Goal: Task Accomplishment & Management: Complete application form

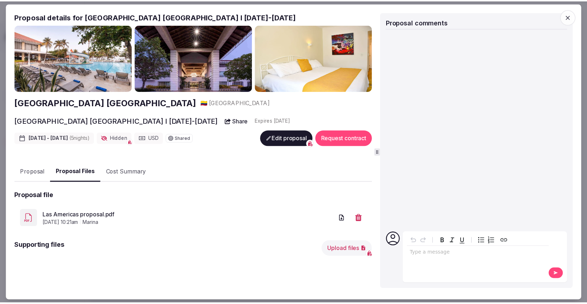
scroll to position [104, 0]
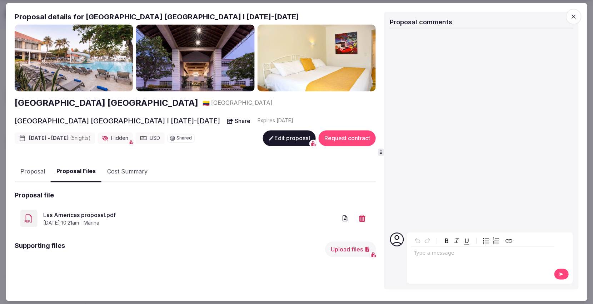
click at [578, 16] on span "button" at bounding box center [574, 17] width 16 height 16
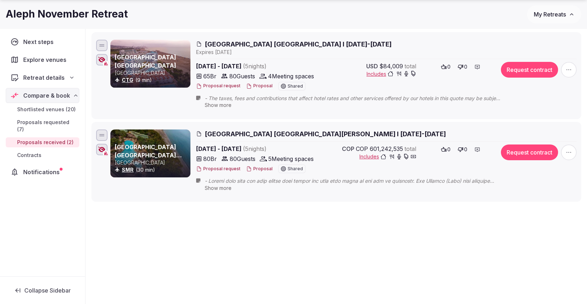
click at [558, 14] on span "My Retreats" at bounding box center [550, 14] width 32 height 7
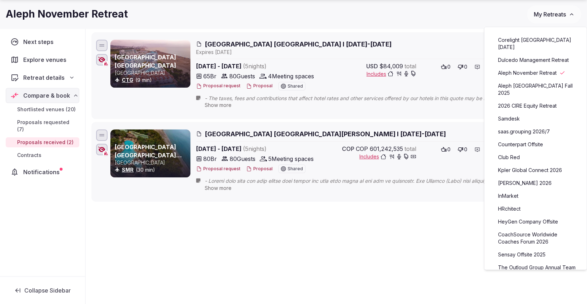
click at [532, 67] on link "Aleph November Retreat" at bounding box center [536, 72] width 88 height 11
drag, startPoint x: 262, startPoint y: 257, endPoint x: 261, endPoint y: 253, distance: 4.2
click at [261, 253] on div "Shortlisted venues 20 Proposals requested 7 Proposals received 2 Contracts 0 Pr…" at bounding box center [336, 111] width 501 height 330
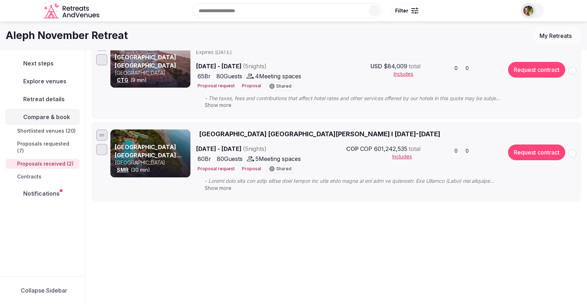
scroll to position [104, 0]
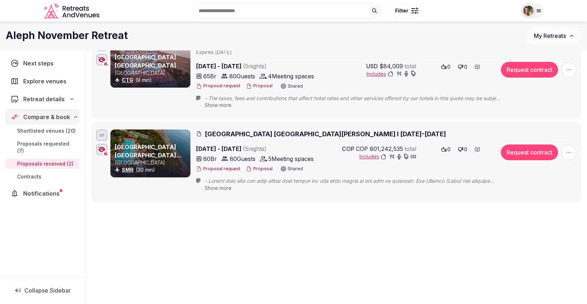
drag, startPoint x: 371, startPoint y: 146, endPoint x: 397, endPoint y: 151, distance: 26.1
click at [397, 151] on span "COP 601,242,535" at bounding box center [379, 148] width 47 height 9
click at [367, 154] on span "Includes" at bounding box center [388, 156] width 57 height 7
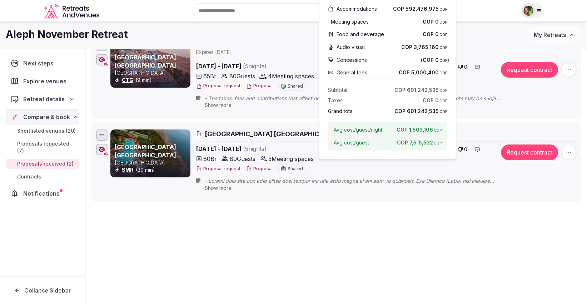
scroll to position [0, 0]
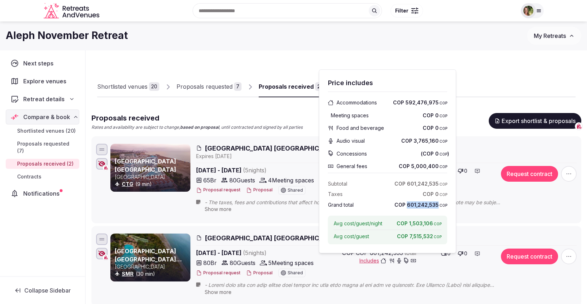
drag, startPoint x: 409, startPoint y: 206, endPoint x: 439, endPoint y: 205, distance: 30.0
click at [439, 205] on span "COP 601,242,535 COP" at bounding box center [421, 204] width 53 height 7
copy span "601,242,535"
click at [487, 40] on div "Aleph November Retreat" at bounding box center [266, 36] width 521 height 14
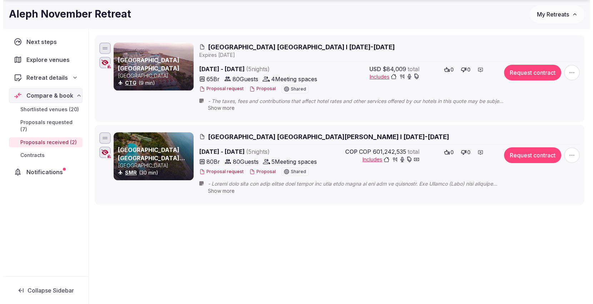
scroll to position [104, 0]
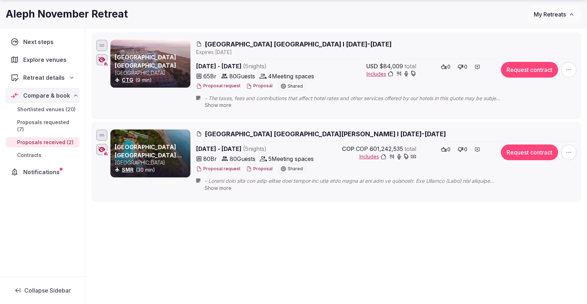
click at [480, 147] on icon at bounding box center [478, 150] width 6 height 6
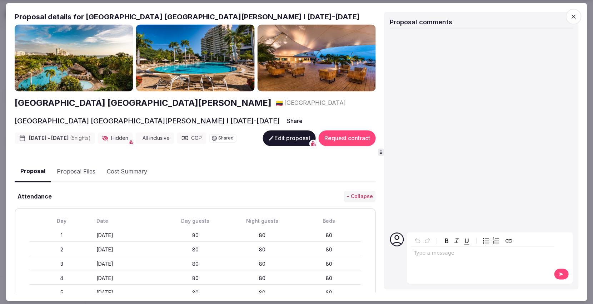
click at [441, 255] on p "editable markdown" at bounding box center [483, 253] width 138 height 7
click at [436, 254] on span "**********" at bounding box center [426, 253] width 24 height 5
click at [434, 251] on span "**********" at bounding box center [426, 253] width 24 height 5
drag, startPoint x: 459, startPoint y: 253, endPoint x: 442, endPoint y: 253, distance: 17.5
click at [442, 253] on p "**********" at bounding box center [483, 253] width 138 height 7
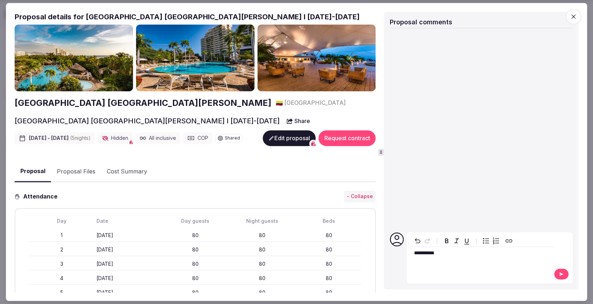
click at [427, 251] on span "**********" at bounding box center [424, 253] width 20 height 5
click at [423, 253] on span "**********" at bounding box center [424, 253] width 20 height 5
click at [557, 272] on button at bounding box center [561, 274] width 14 height 11
click at [578, 16] on span "button" at bounding box center [574, 17] width 16 height 16
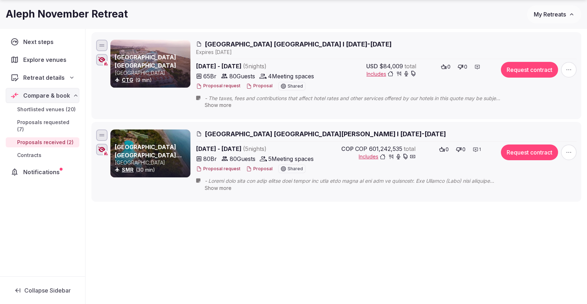
click at [259, 86] on button "Proposal" at bounding box center [259, 86] width 26 height 6
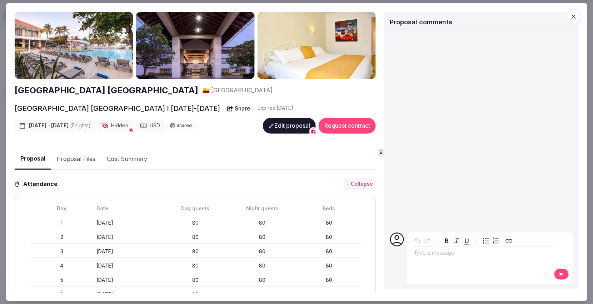
scroll to position [0, 0]
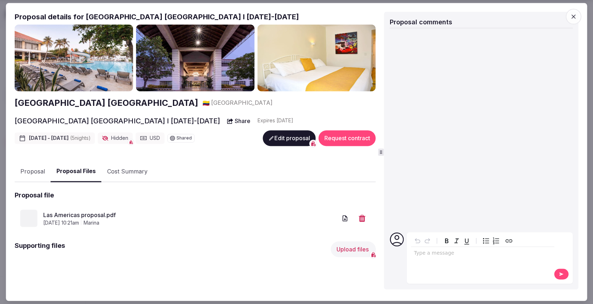
click at [79, 169] on button "Proposal Files" at bounding box center [76, 171] width 51 height 21
click at [338, 246] on button "Upload files" at bounding box center [350, 249] width 51 height 16
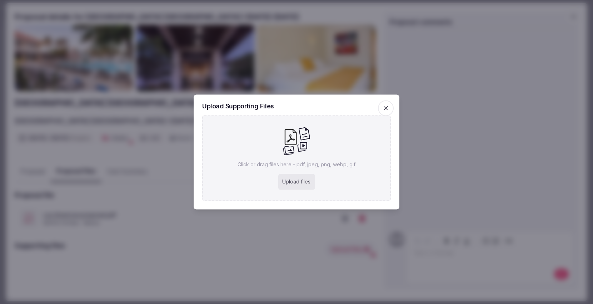
click at [289, 179] on div "Upload files" at bounding box center [296, 182] width 37 height 16
type input "**********"
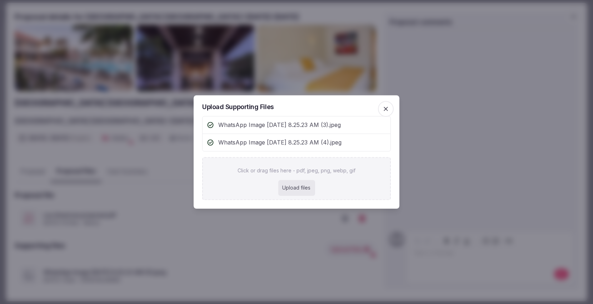
click at [299, 189] on div "Upload files" at bounding box center [296, 188] width 37 height 16
click at [382, 110] on span "button" at bounding box center [386, 109] width 16 height 16
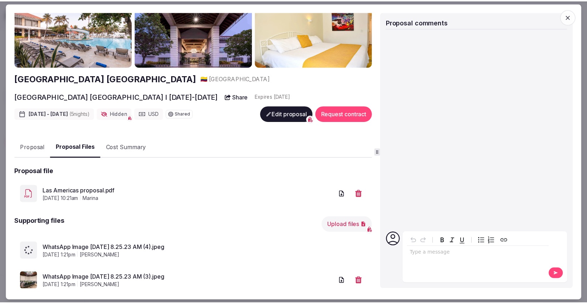
scroll to position [40, 0]
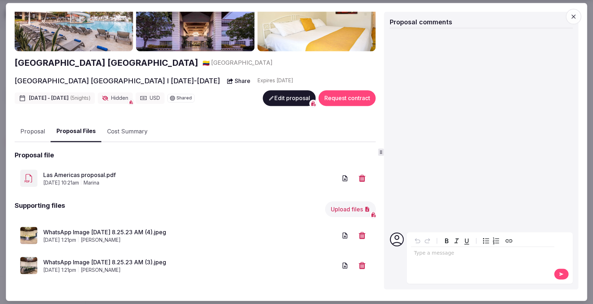
click at [104, 174] on link "Las Americas proposal.pdf" at bounding box center [190, 174] width 294 height 9
click at [110, 64] on h2 "[GEOGRAPHIC_DATA] [GEOGRAPHIC_DATA]" at bounding box center [107, 63] width 184 height 12
click at [578, 16] on span "button" at bounding box center [574, 17] width 16 height 16
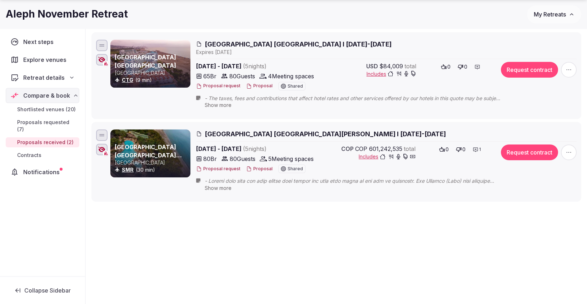
click at [102, 61] on icon "button" at bounding box center [101, 60] width 7 height 6
click at [258, 85] on button "Proposal" at bounding box center [259, 86] width 26 height 6
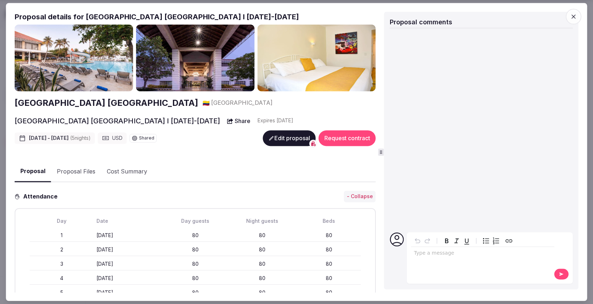
click at [223, 120] on button "Share" at bounding box center [239, 121] width 32 height 13
drag, startPoint x: 134, startPoint y: 105, endPoint x: 12, endPoint y: 99, distance: 121.6
click at [12, 99] on div "Proposal Proposal Proposal details for [GEOGRAPHIC_DATA] [GEOGRAPHIC_DATA] I [D…" at bounding box center [296, 152] width 581 height 298
copy h2 "[GEOGRAPHIC_DATA] [GEOGRAPHIC_DATA]"
click at [578, 18] on span "button" at bounding box center [574, 17] width 16 height 16
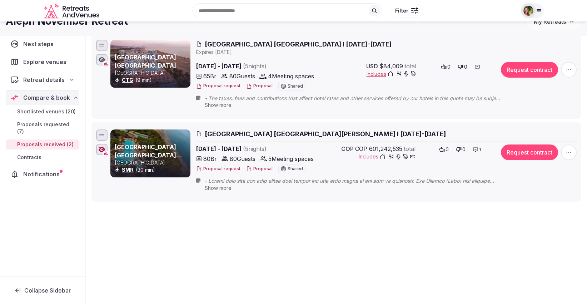
scroll to position [0, 0]
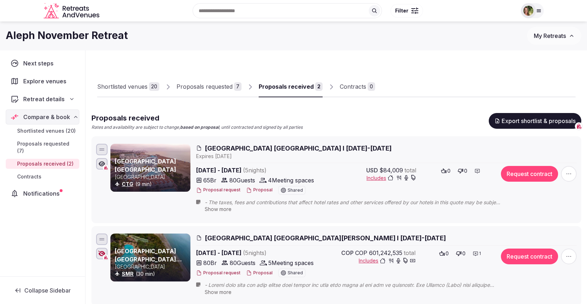
click at [216, 85] on div "Proposals requested" at bounding box center [205, 86] width 56 height 9
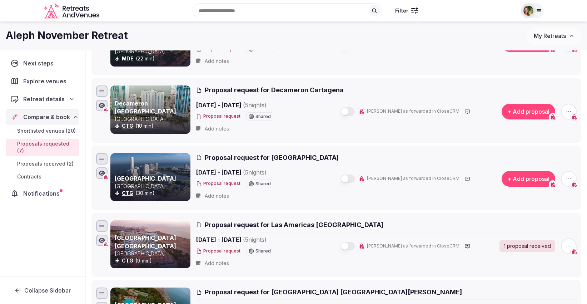
scroll to position [250, 0]
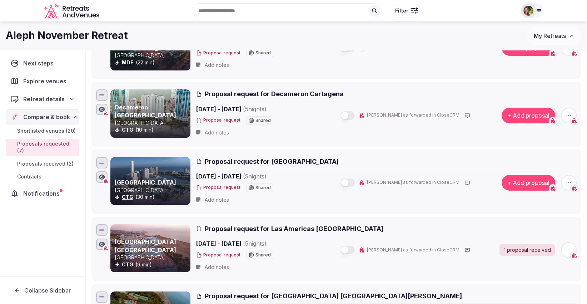
click at [568, 179] on icon "button" at bounding box center [568, 182] width 7 height 7
click at [543, 141] on button "Withdraw proposal request" at bounding box center [542, 137] width 82 height 11
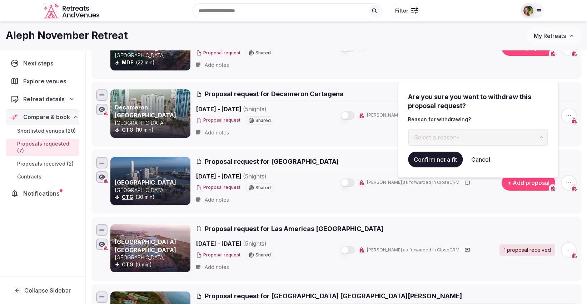
click at [436, 129] on body "Recent searches [GEOGRAPHIC_DATA], [GEOGRAPHIC_DATA], [GEOGRAPHIC_DATA] [GEOGRA…" at bounding box center [293, 173] width 587 height 846
click at [492, 140] on button "Meeting space won't work" at bounding box center [478, 137] width 140 height 17
click at [433, 155] on button "Confirm not a fit" at bounding box center [435, 160] width 55 height 16
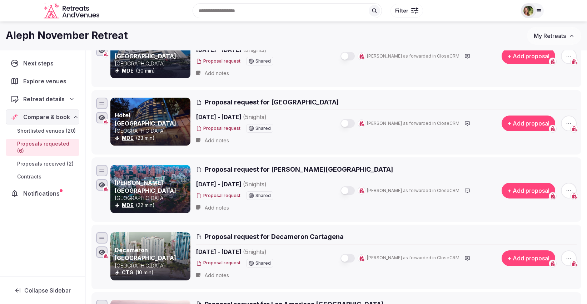
scroll to position [0, 0]
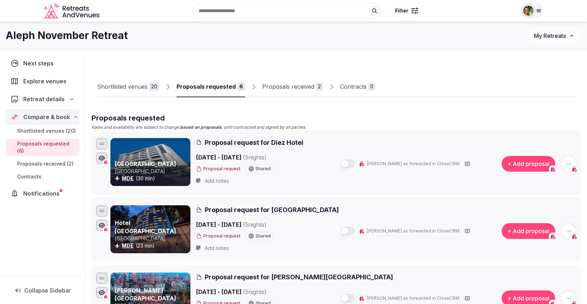
click at [534, 10] on div at bounding box center [528, 10] width 15 height 15
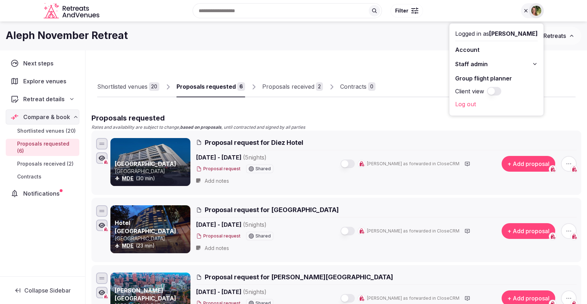
click at [425, 65] on div "Shortlisted venues 20 Proposals requested 6 Proposals received 2 Contracts 0" at bounding box center [336, 80] width 479 height 33
click at [562, 48] on div "Aleph November Retreat My Retreats" at bounding box center [293, 35] width 587 height 29
click at [404, 40] on div "Aleph November Retreat" at bounding box center [266, 36] width 521 height 14
click at [409, 40] on div "Aleph November Retreat" at bounding box center [266, 36] width 521 height 14
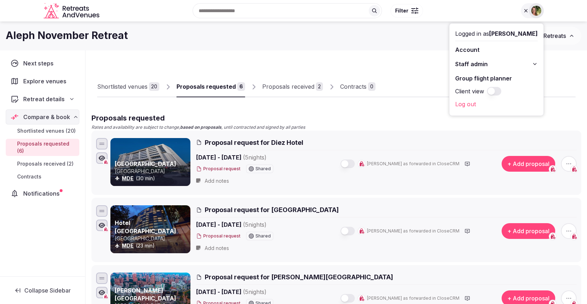
drag, startPoint x: 585, startPoint y: 80, endPoint x: 563, endPoint y: 57, distance: 32.1
click at [556, 39] on span "My Retreats" at bounding box center [550, 35] width 32 height 7
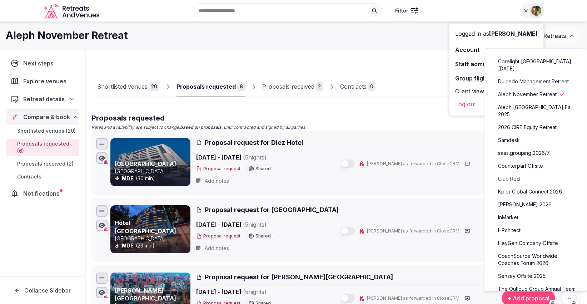
click at [541, 250] on link "CoachSource Worldwide Coaches Forum 2026" at bounding box center [536, 259] width 88 height 19
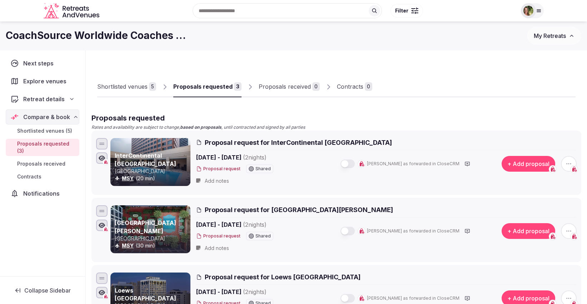
click at [209, 88] on div "Proposals requested" at bounding box center [202, 86] width 59 height 9
click at [570, 161] on icon "button" at bounding box center [568, 163] width 7 height 7
click at [532, 121] on button "Withdraw proposal request" at bounding box center [542, 120] width 82 height 11
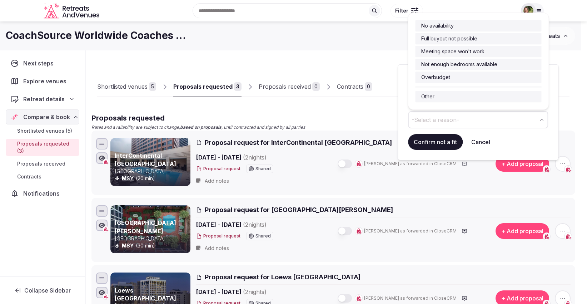
click at [460, 115] on button "-Select a reason-" at bounding box center [478, 119] width 140 height 17
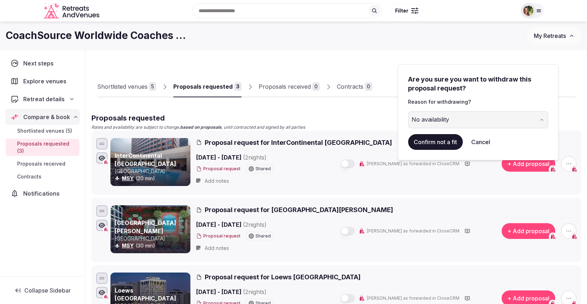
click at [433, 139] on button "Confirm not a fit" at bounding box center [435, 142] width 55 height 16
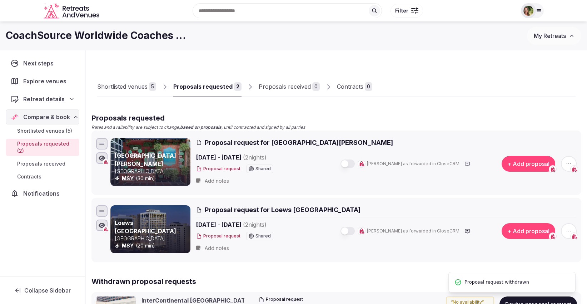
click at [568, 162] on icon "button" at bounding box center [568, 163] width 7 height 7
click at [541, 120] on button "Withdraw proposal request" at bounding box center [542, 120] width 82 height 11
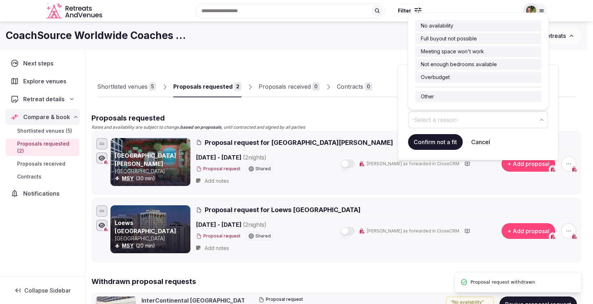
click at [432, 119] on span "-Select a reason-" at bounding box center [436, 120] width 48 height 8
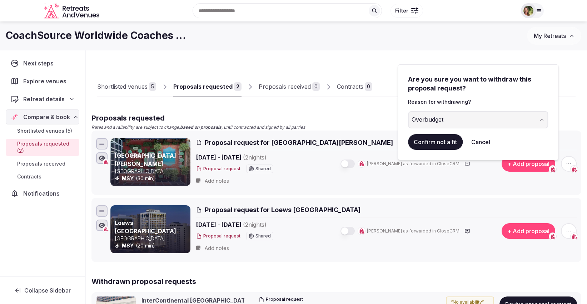
click at [430, 139] on button "Confirm not a fit" at bounding box center [435, 142] width 55 height 16
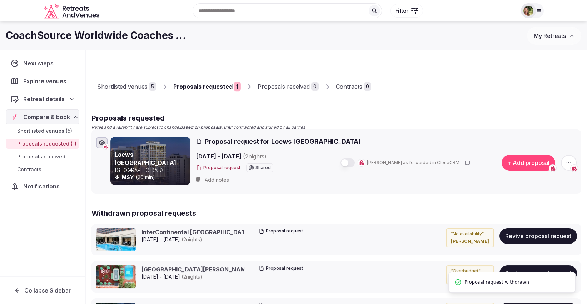
scroll to position [25, 0]
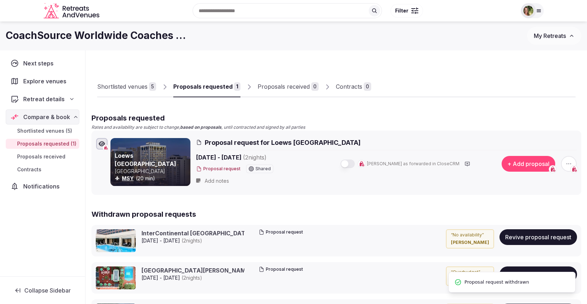
click at [573, 161] on span "button" at bounding box center [569, 164] width 16 height 16
click at [532, 117] on button "Withdraw proposal request" at bounding box center [542, 120] width 82 height 11
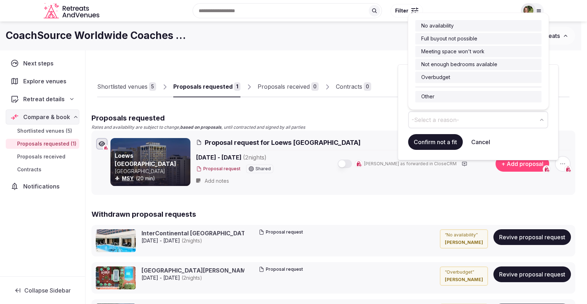
click at [438, 115] on button "-Select a reason-" at bounding box center [478, 119] width 140 height 17
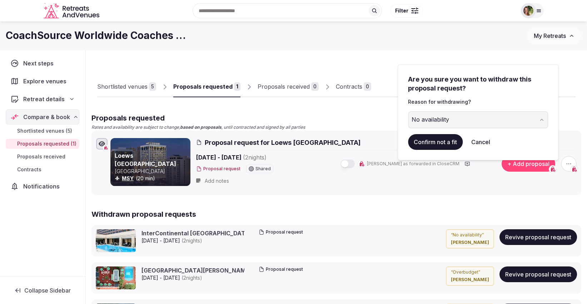
click at [436, 135] on button "Confirm not a fit" at bounding box center [435, 142] width 55 height 16
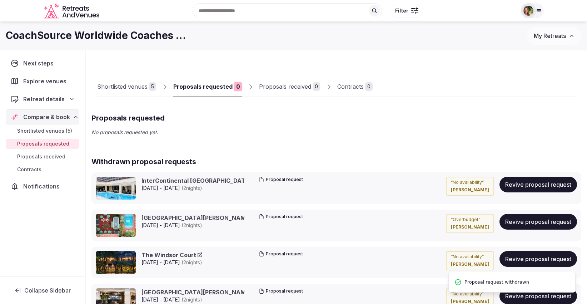
scroll to position [20, 0]
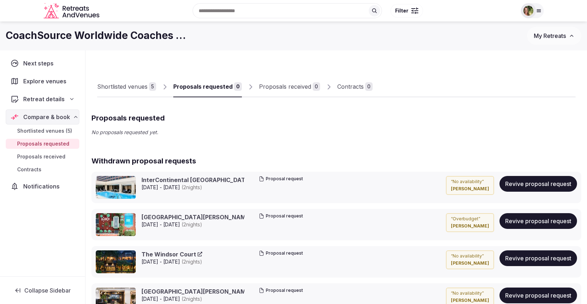
click at [550, 39] on button "My Retreats" at bounding box center [554, 36] width 54 height 18
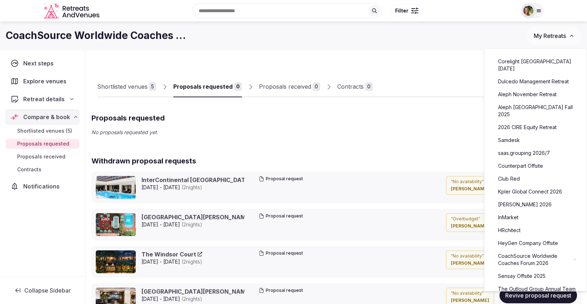
click at [519, 199] on link "[PERSON_NAME] 2026" at bounding box center [536, 204] width 88 height 11
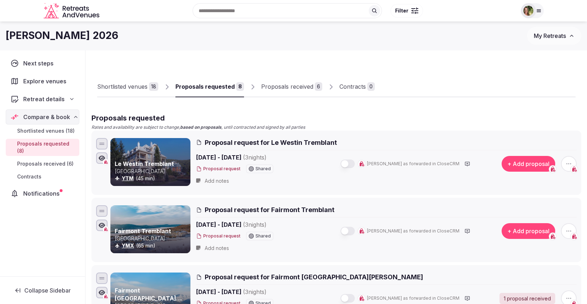
click at [284, 89] on div "Proposals received" at bounding box center [287, 86] width 52 height 9
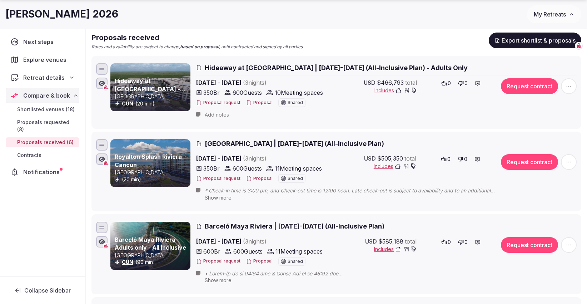
scroll to position [159, 0]
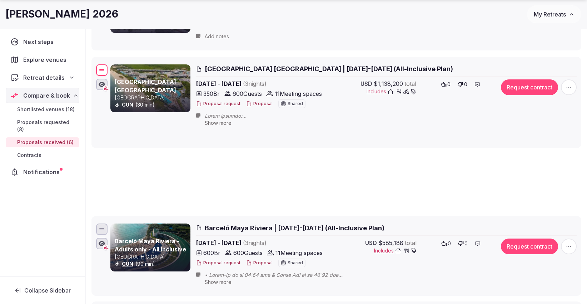
drag, startPoint x: 100, startPoint y: 227, endPoint x: 96, endPoint y: 66, distance: 161.2
click at [96, 66] on div at bounding box center [101, 69] width 11 height 11
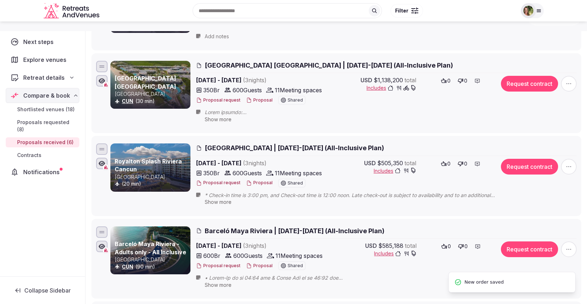
scroll to position [40, 0]
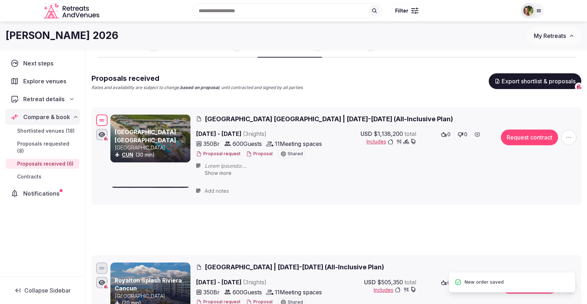
drag, startPoint x: 97, startPoint y: 184, endPoint x: 95, endPoint y: 118, distance: 66.1
click at [95, 118] on div "[GEOGRAPHIC_DATA] The Grand - Cancun Mexico CUN (30 min) [GEOGRAPHIC_DATA] [GEO…" at bounding box center [337, 147] width 484 height 68
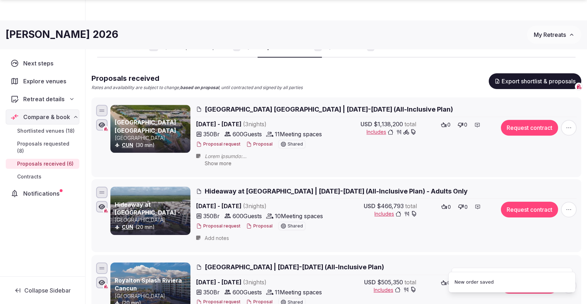
scroll to position [119, 0]
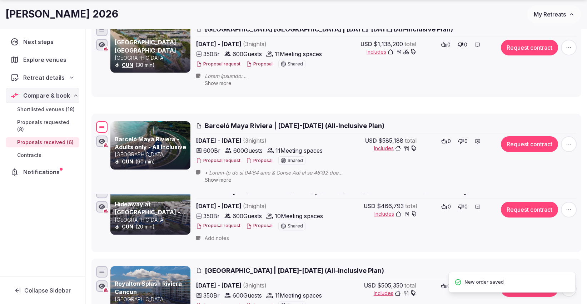
drag, startPoint x: 105, startPoint y: 270, endPoint x: 102, endPoint y: 126, distance: 144.1
click at [102, 126] on div at bounding box center [101, 126] width 11 height 11
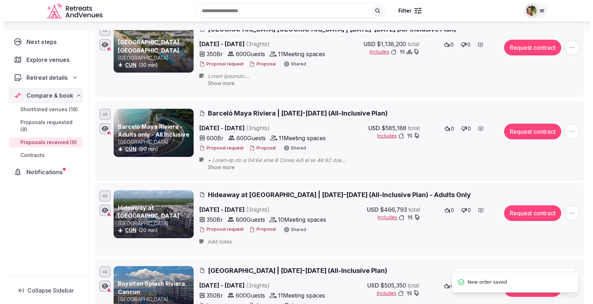
scroll to position [0, 0]
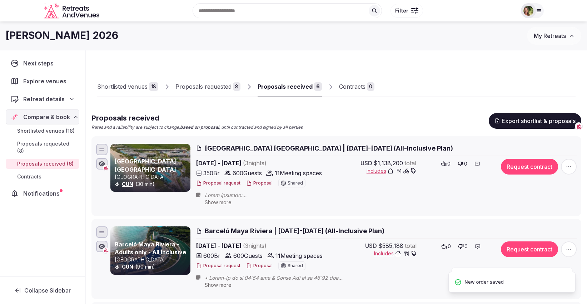
click at [255, 182] on button "Proposal" at bounding box center [259, 183] width 26 height 6
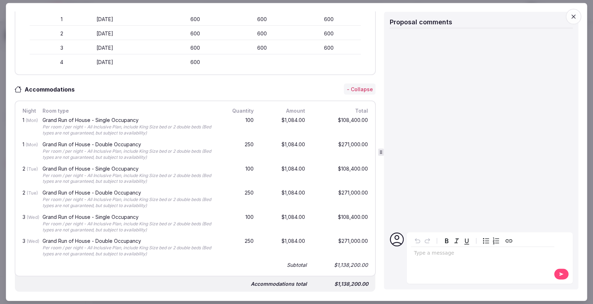
scroll to position [17, 0]
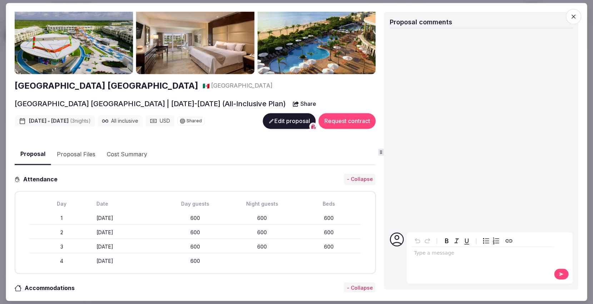
click at [78, 152] on button "Proposal Files" at bounding box center [76, 154] width 50 height 21
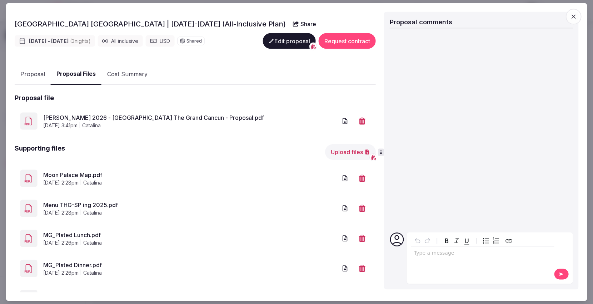
scroll to position [0, 0]
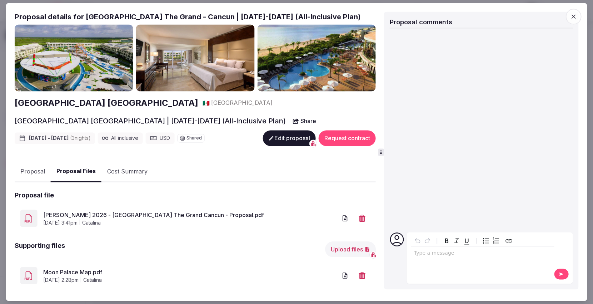
click at [336, 249] on button "Upload files" at bounding box center [350, 249] width 51 height 16
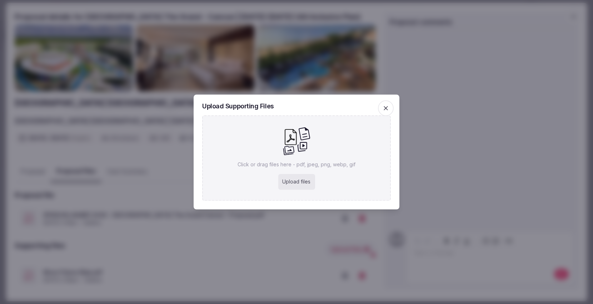
click at [304, 178] on div "Upload files" at bounding box center [296, 182] width 37 height 16
type input "**********"
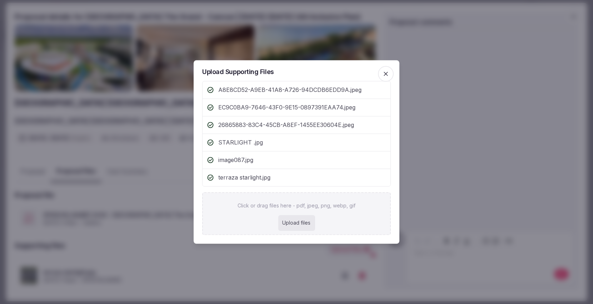
click at [388, 77] on icon "button" at bounding box center [385, 73] width 7 height 7
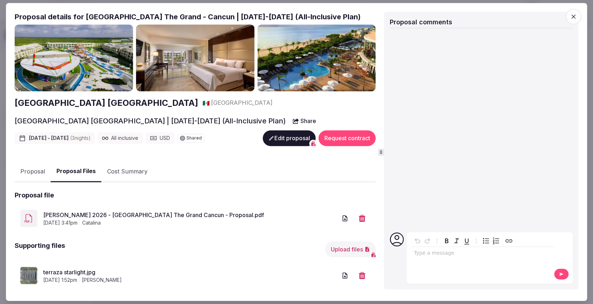
click at [574, 19] on icon "button" at bounding box center [573, 16] width 7 height 7
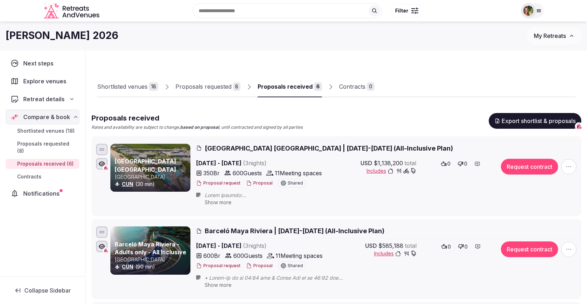
click at [258, 181] on button "Proposal" at bounding box center [259, 183] width 26 height 6
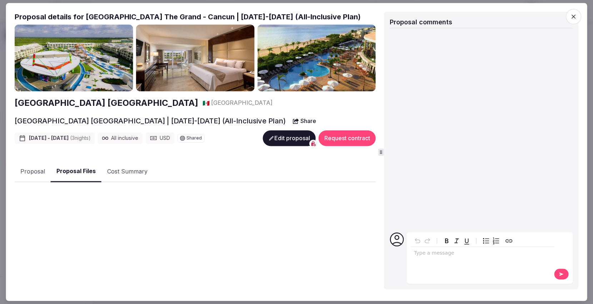
click at [95, 172] on button "Proposal Files" at bounding box center [76, 171] width 51 height 21
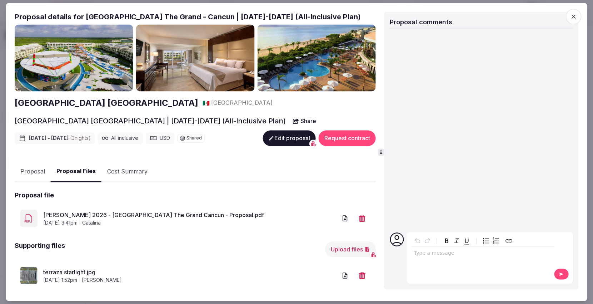
click at [341, 248] on button "Upload files" at bounding box center [350, 249] width 51 height 16
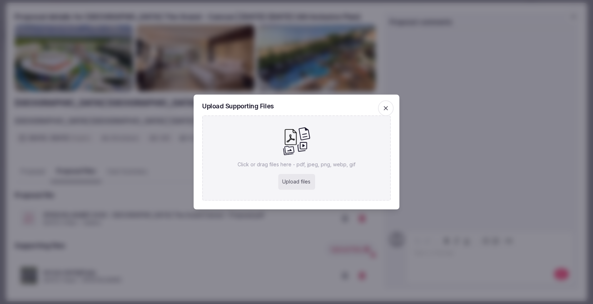
click at [304, 179] on div "Upload files" at bounding box center [296, 182] width 37 height 16
type input "**********"
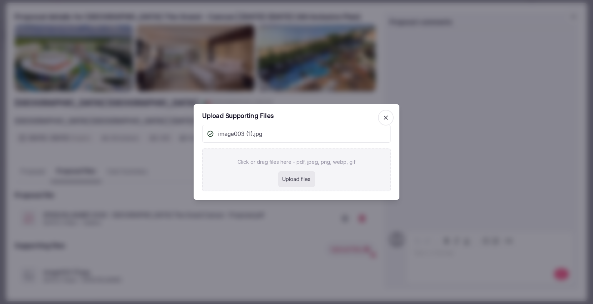
click at [386, 116] on icon "button" at bounding box center [385, 117] width 7 height 7
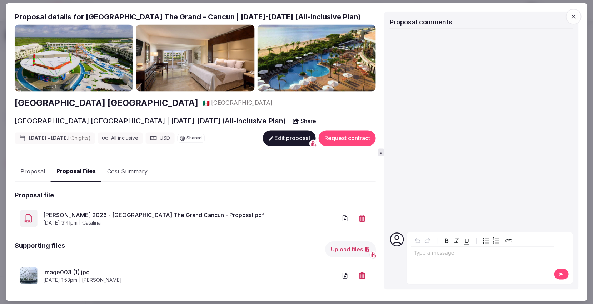
click at [572, 11] on span "button" at bounding box center [574, 17] width 16 height 16
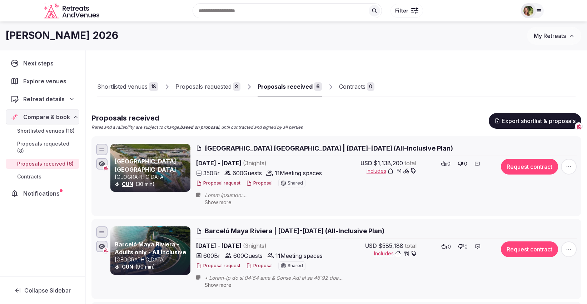
click at [554, 38] on span "My Retreats" at bounding box center [550, 35] width 32 height 7
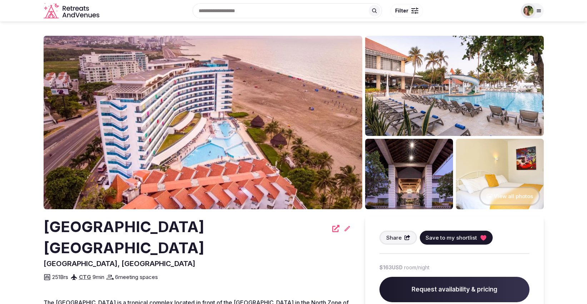
click at [316, 124] on img at bounding box center [203, 122] width 319 height 173
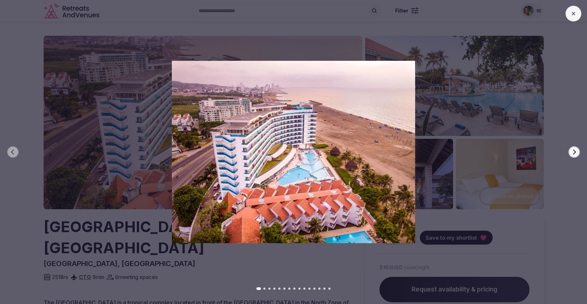
click at [577, 153] on icon "button" at bounding box center [574, 152] width 6 height 6
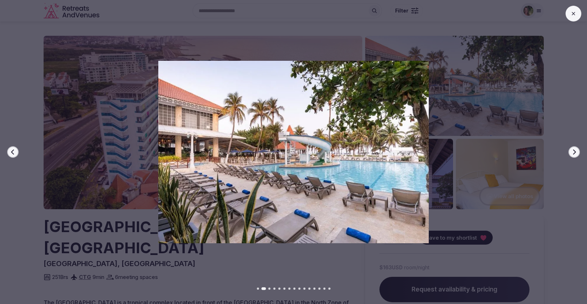
click at [577, 153] on icon "button" at bounding box center [574, 152] width 6 height 6
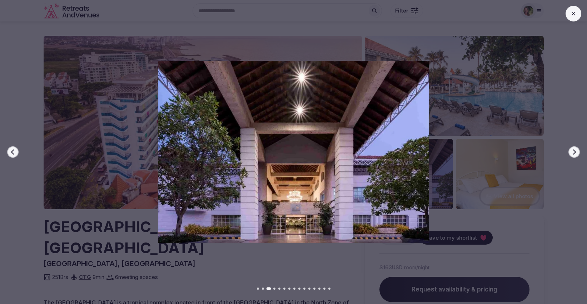
click at [577, 153] on icon "button" at bounding box center [574, 152] width 6 height 6
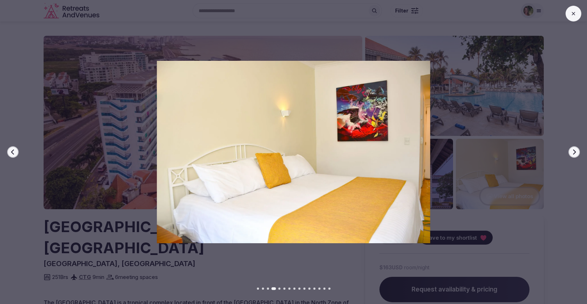
click at [577, 153] on icon "button" at bounding box center [574, 152] width 6 height 6
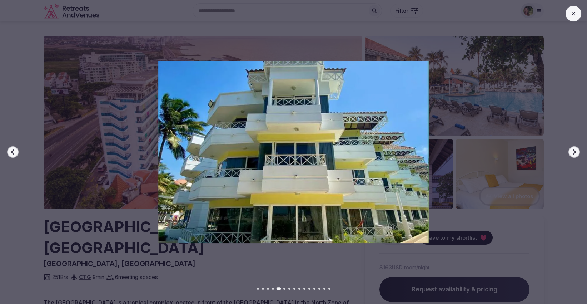
click at [577, 153] on icon "button" at bounding box center [574, 152] width 6 height 6
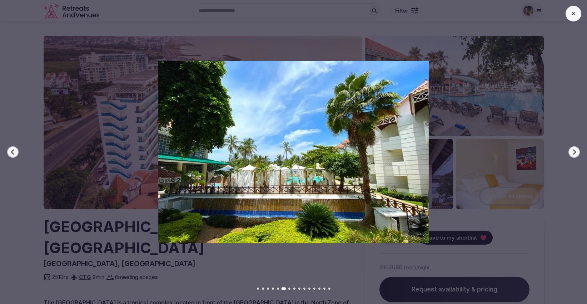
click at [577, 153] on icon "button" at bounding box center [574, 152] width 6 height 6
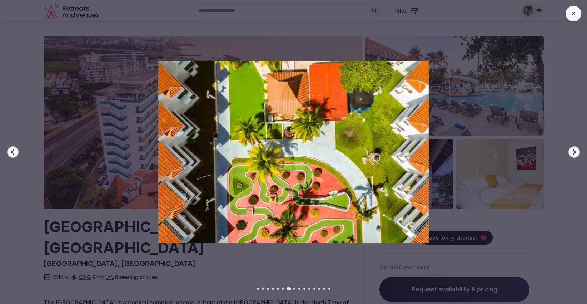
click at [577, 153] on icon "button" at bounding box center [574, 152] width 6 height 6
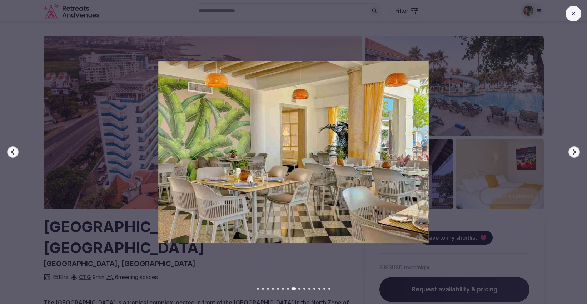
click at [577, 153] on icon "button" at bounding box center [574, 152] width 6 height 6
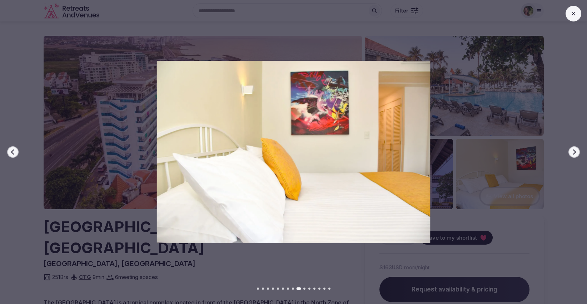
click at [577, 153] on icon "button" at bounding box center [574, 152] width 6 height 6
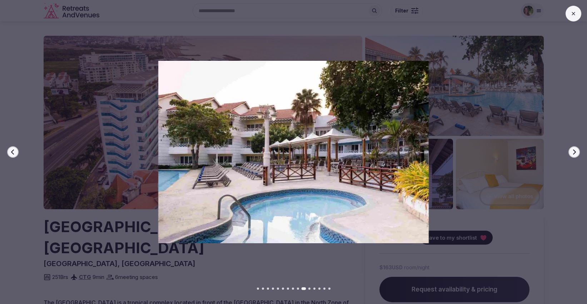
click at [577, 153] on icon "button" at bounding box center [574, 152] width 6 height 6
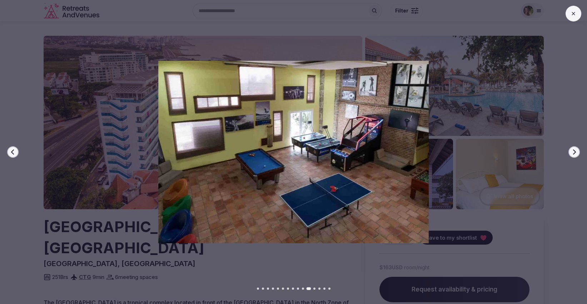
click at [577, 153] on icon "button" at bounding box center [574, 152] width 6 height 6
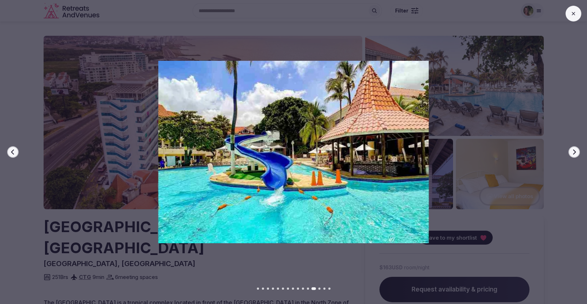
click at [577, 153] on icon "button" at bounding box center [574, 152] width 6 height 6
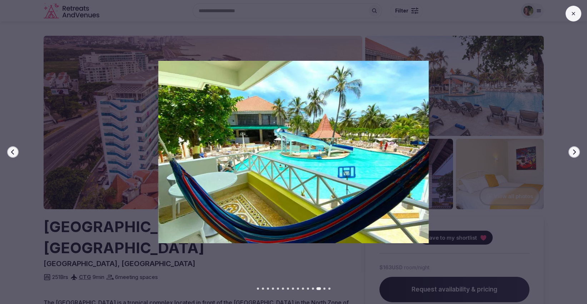
click at [577, 153] on icon "button" at bounding box center [574, 152] width 6 height 6
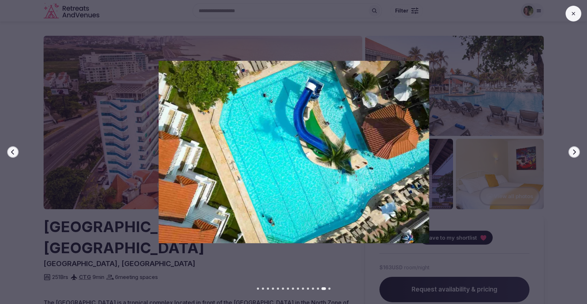
click at [577, 153] on icon "button" at bounding box center [574, 152] width 6 height 6
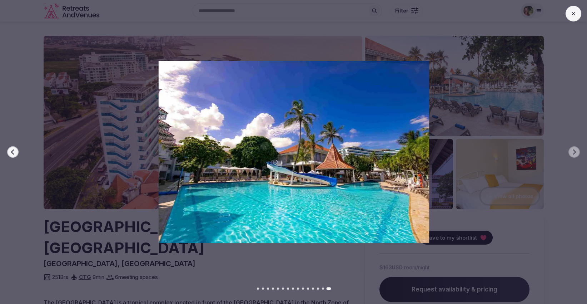
click at [575, 18] on button at bounding box center [574, 14] width 16 height 16
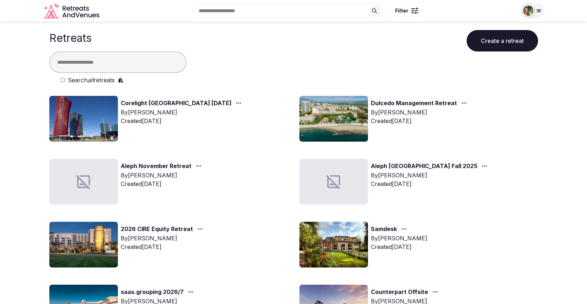
click at [486, 35] on button "Create a retreat" at bounding box center [502, 40] width 71 height 21
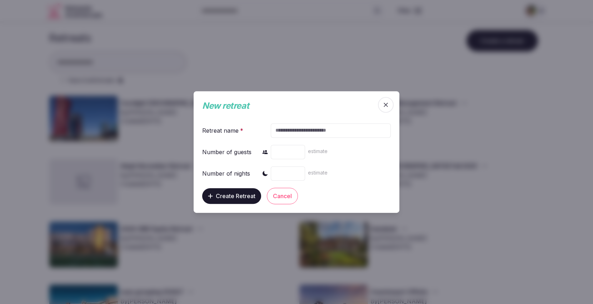
click at [308, 132] on input "text" at bounding box center [331, 130] width 120 height 14
type input "**********"
click at [239, 194] on span "Create Retreat" at bounding box center [236, 195] width 40 height 7
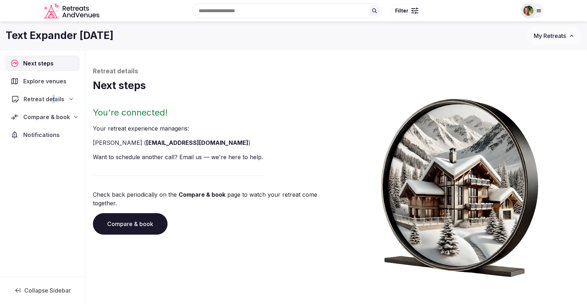
drag, startPoint x: 54, startPoint y: 98, endPoint x: 50, endPoint y: 117, distance: 19.1
click at [50, 103] on span "Retreat details" at bounding box center [44, 99] width 41 height 9
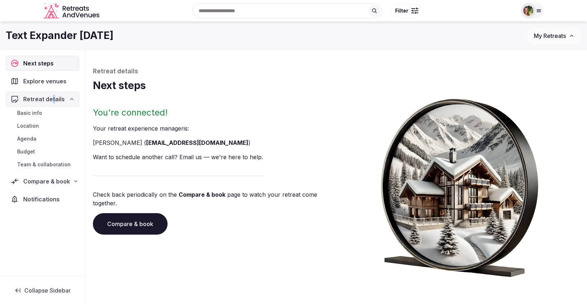
click at [42, 81] on span "Explore venues" at bounding box center [46, 81] width 46 height 9
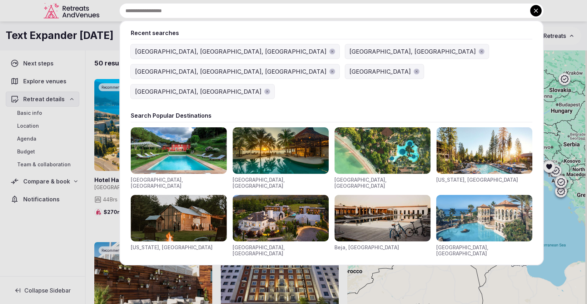
click at [232, 11] on input "text" at bounding box center [331, 10] width 425 height 15
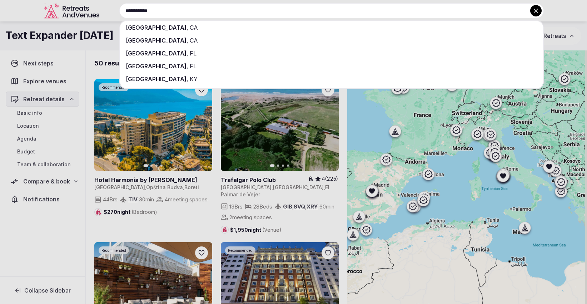
type input "**********"
click at [188, 27] on span "CA" at bounding box center [193, 27] width 10 height 7
